Goal: Information Seeking & Learning: Learn about a topic

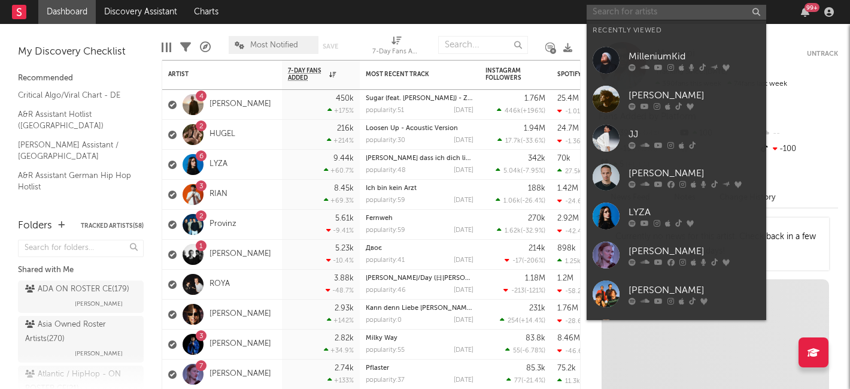
click at [665, 19] on input "text" at bounding box center [677, 12] width 180 height 15
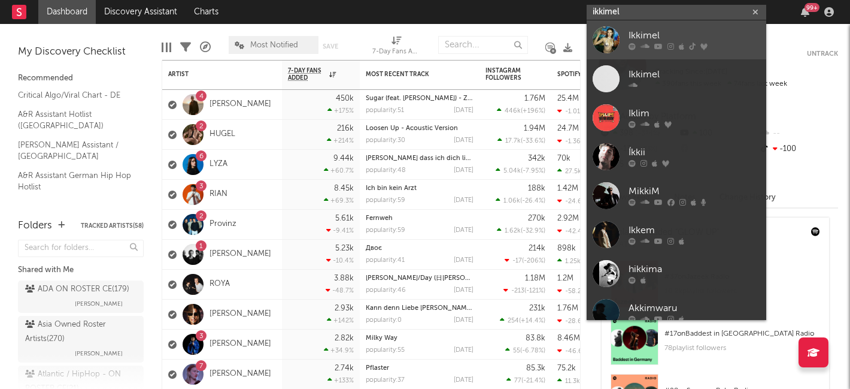
type input "ikkimel"
click at [691, 38] on div "Ikkimel" at bounding box center [695, 36] width 132 height 14
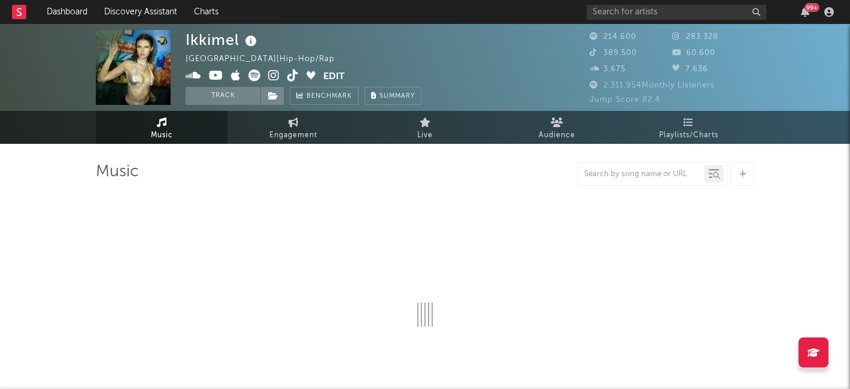
select select "6m"
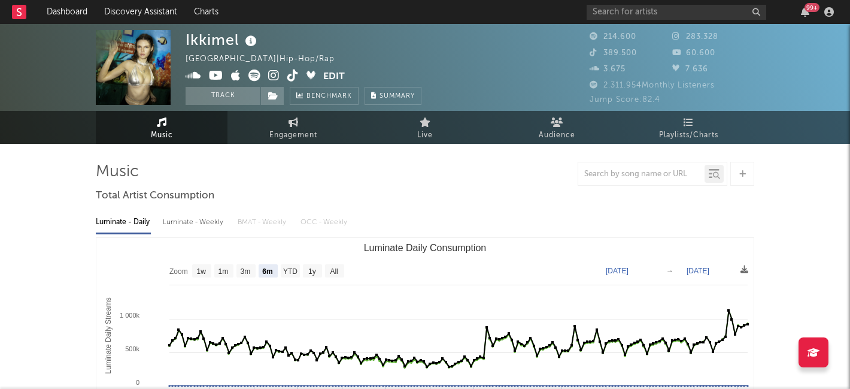
click at [273, 72] on icon at bounding box center [273, 75] width 11 height 12
click at [292, 73] on icon at bounding box center [292, 75] width 11 height 12
